Goal: Information Seeking & Learning: Find specific fact

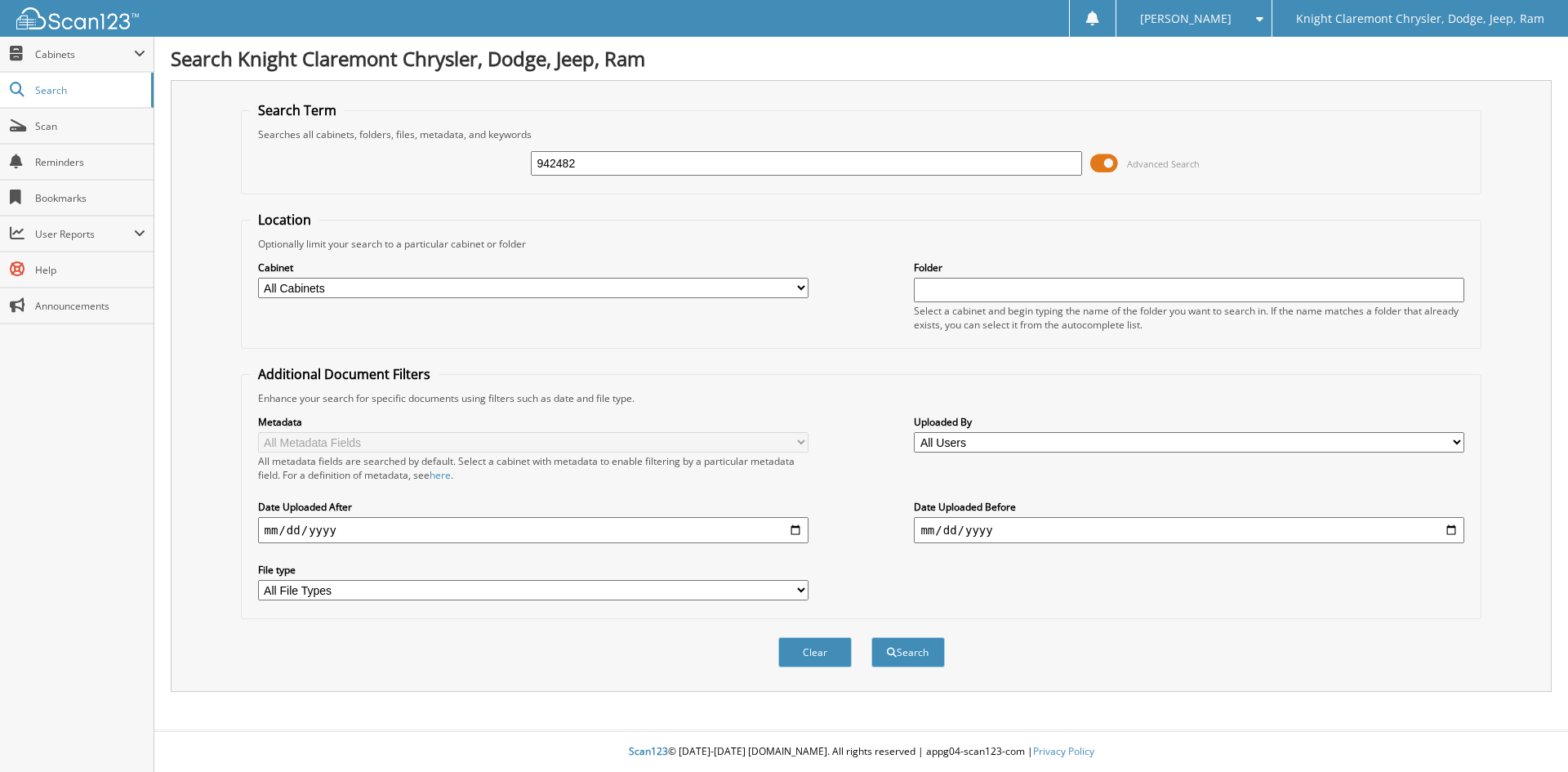
type input "942482"
click at [872, 637] on button "Search" at bounding box center [908, 652] width 74 height 30
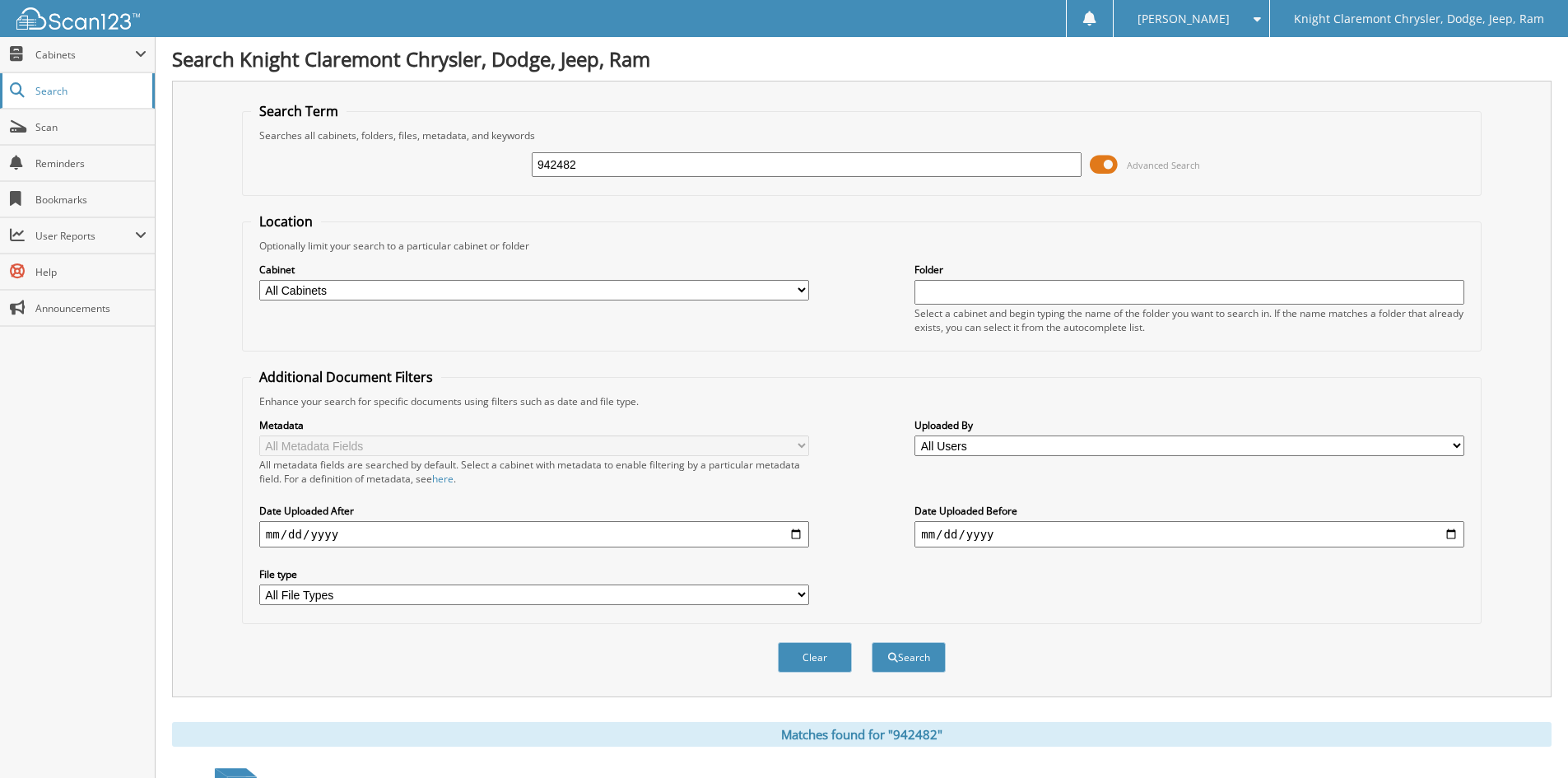
click at [66, 90] on span "Search" at bounding box center [90, 91] width 109 height 14
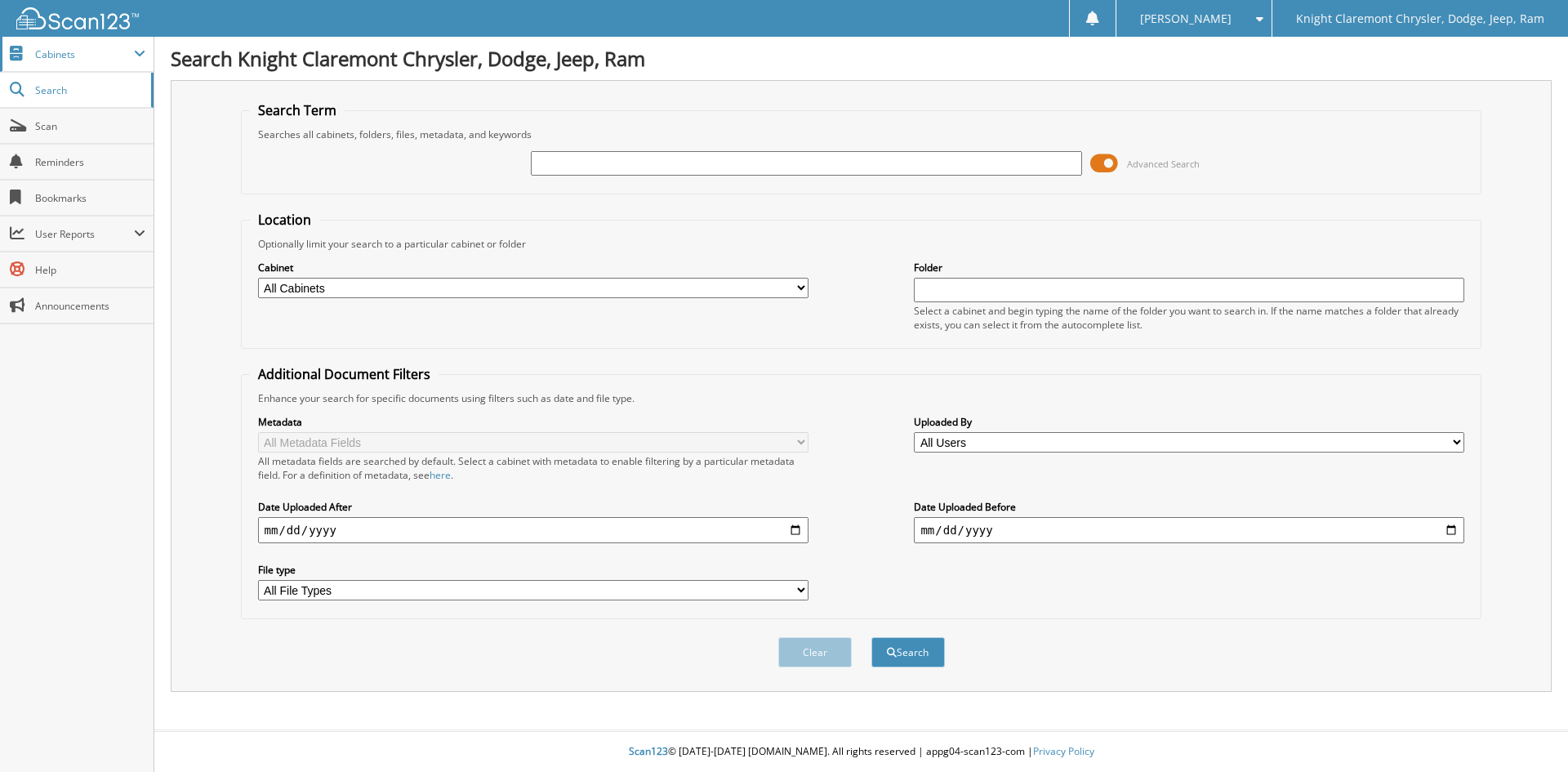
click at [72, 52] on span "Cabinets" at bounding box center [84, 54] width 99 height 14
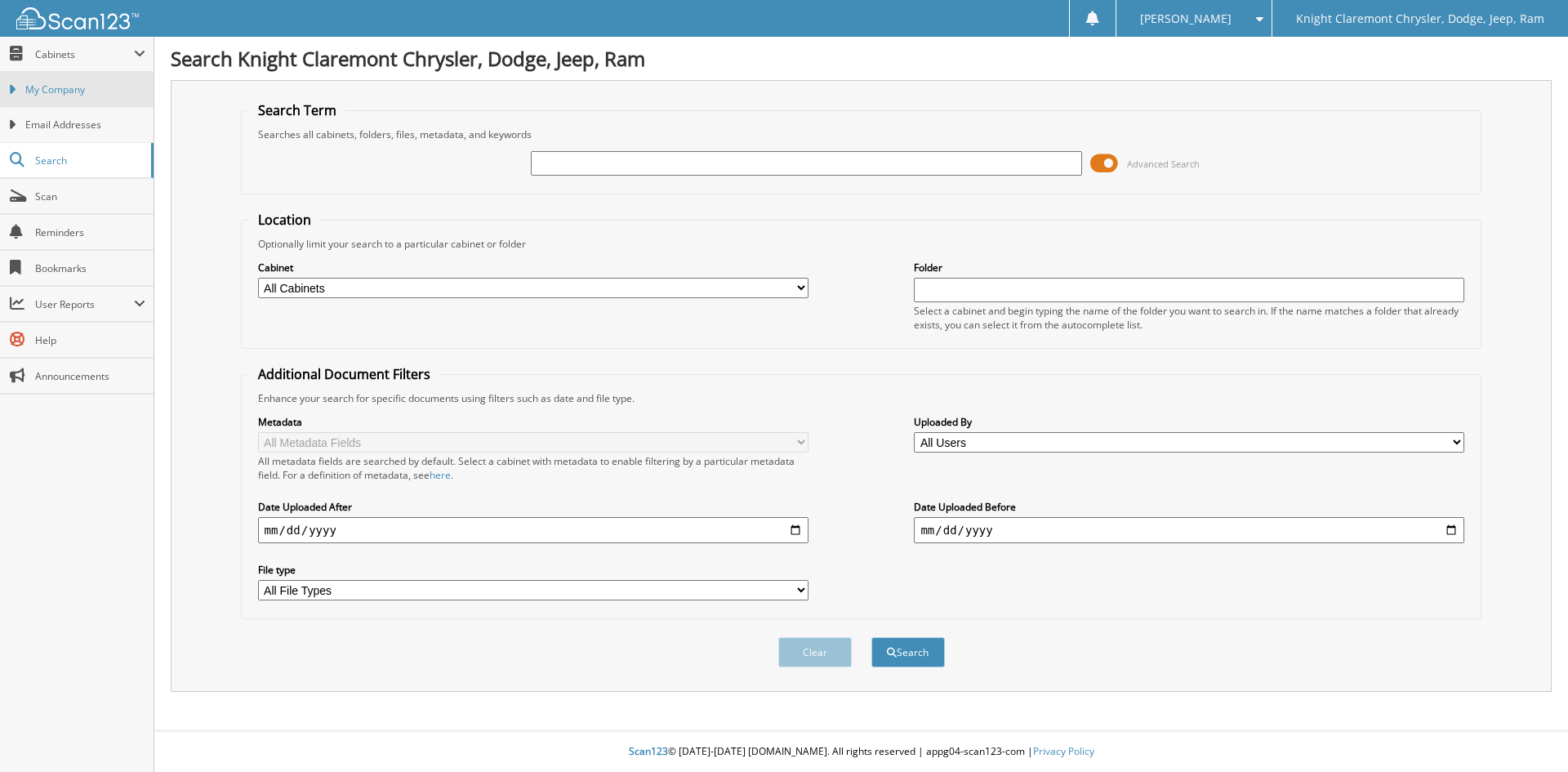
click at [71, 91] on span "My Company" at bounding box center [85, 90] width 120 height 15
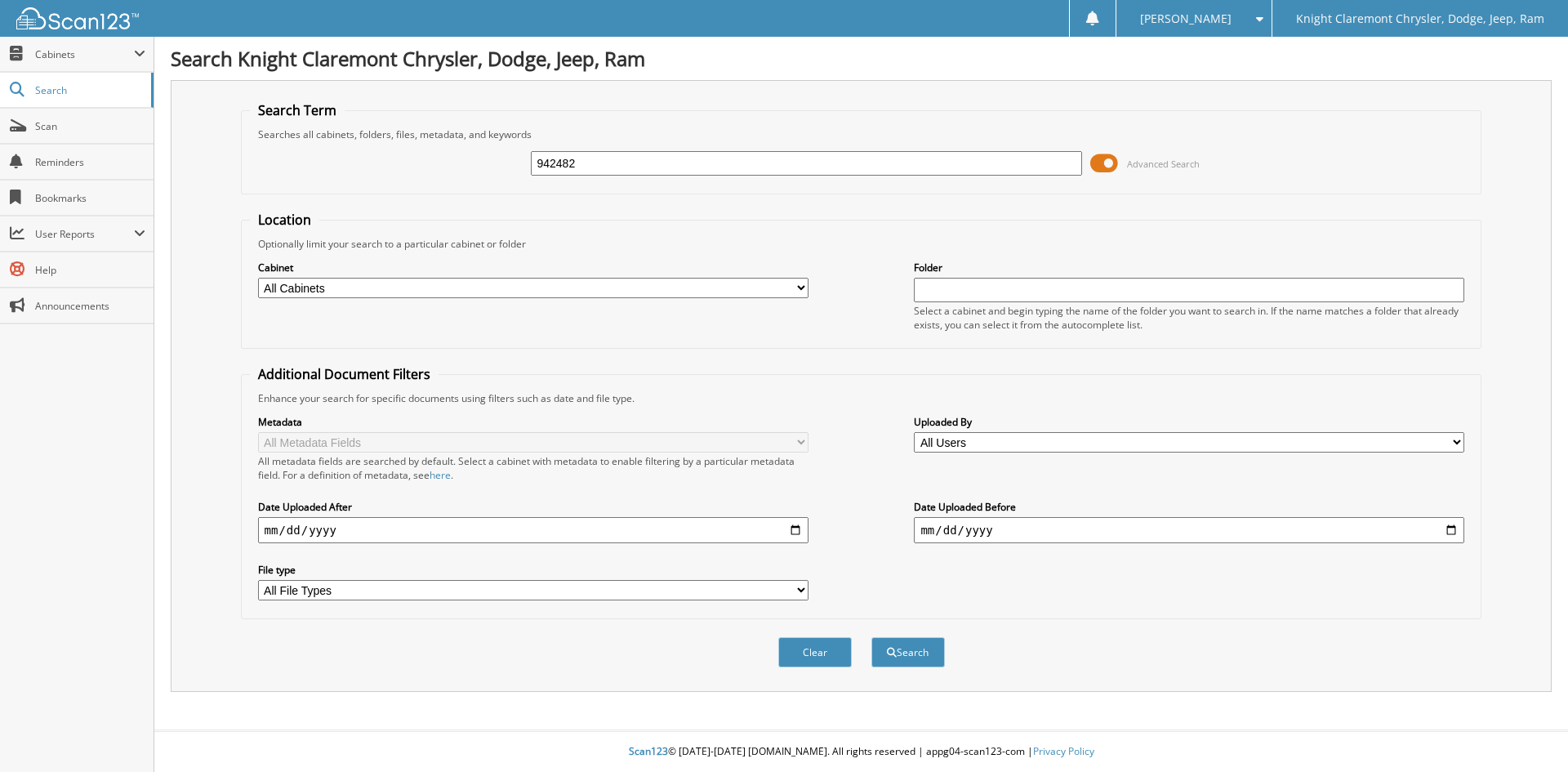
type input "942482"
click at [872, 637] on button "Search" at bounding box center [908, 652] width 74 height 30
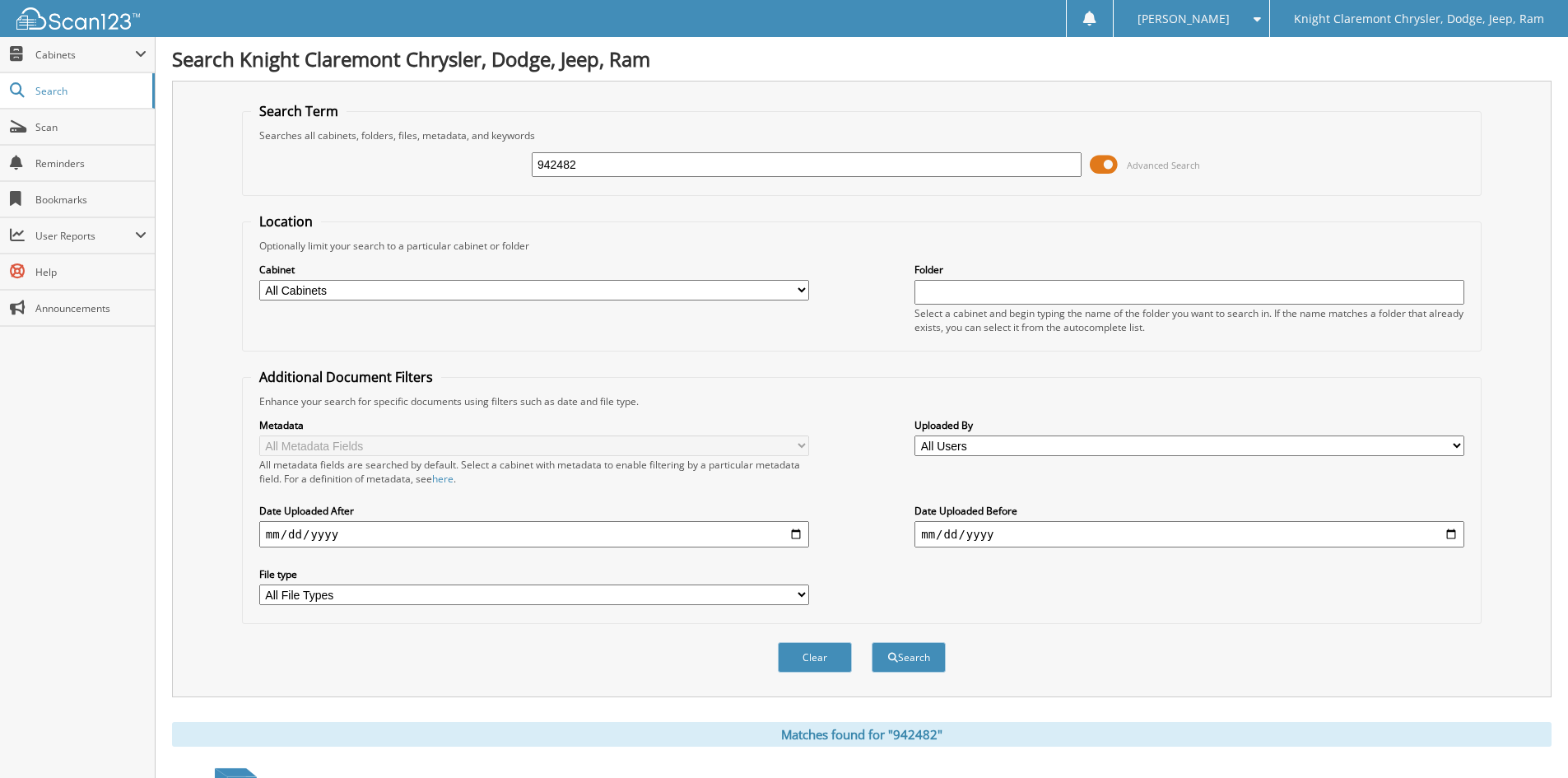
drag, startPoint x: 527, startPoint y: 163, endPoint x: 431, endPoint y: 156, distance: 96.3
click at [431, 156] on div "942482 Advanced Search" at bounding box center [861, 165] width 1222 height 45
type input "W41179"
click at [872, 642] on button "Search" at bounding box center [909, 657] width 74 height 31
drag, startPoint x: 624, startPoint y: 167, endPoint x: 441, endPoint y: 149, distance: 183.9
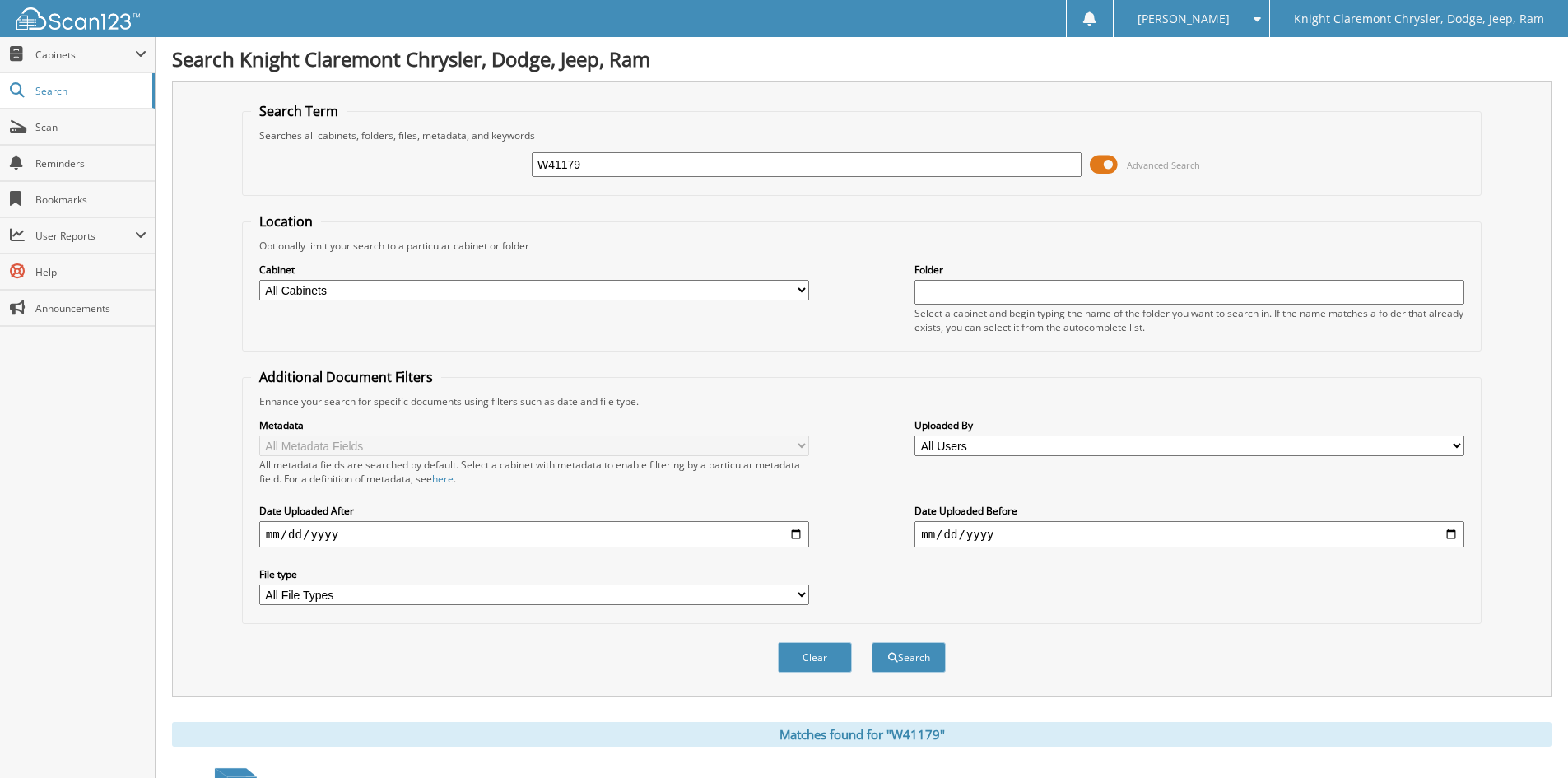
click at [441, 149] on div "W41179 Advanced Search" at bounding box center [861, 165] width 1222 height 45
